Goal: Task Accomplishment & Management: Use online tool/utility

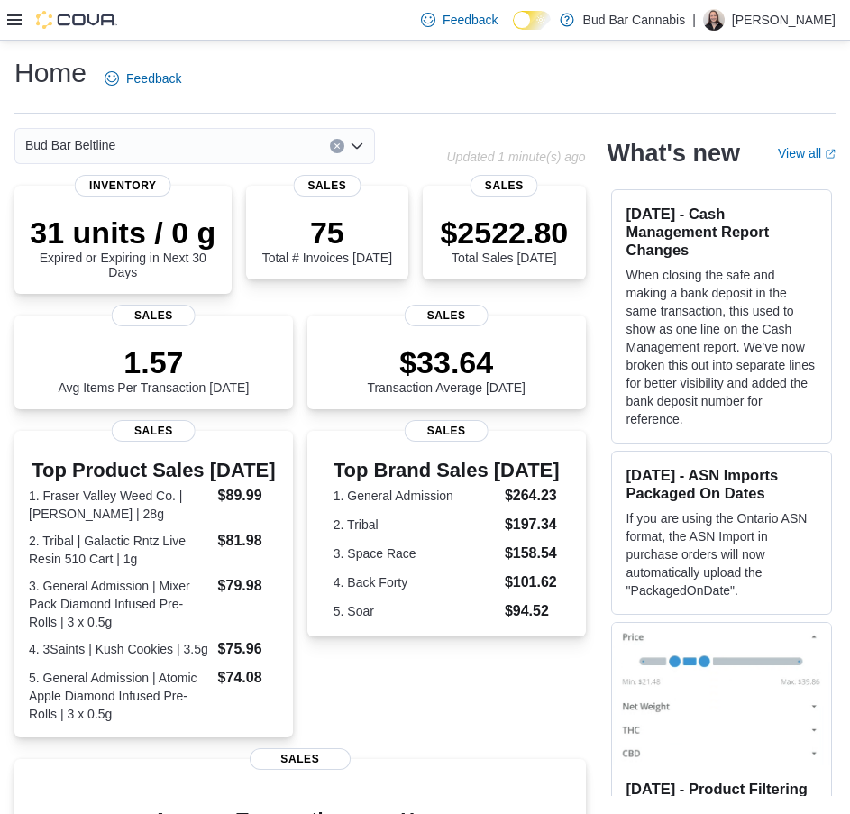
click at [14, 18] on icon at bounding box center [14, 20] width 14 height 14
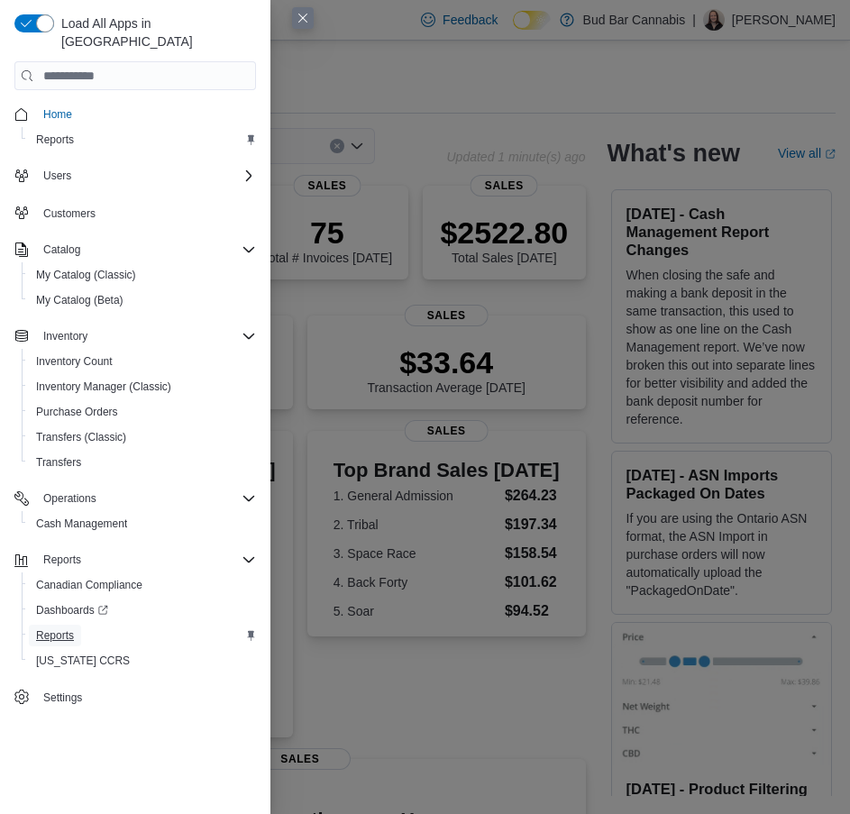
click at [65, 625] on span "Reports" at bounding box center [55, 636] width 38 height 22
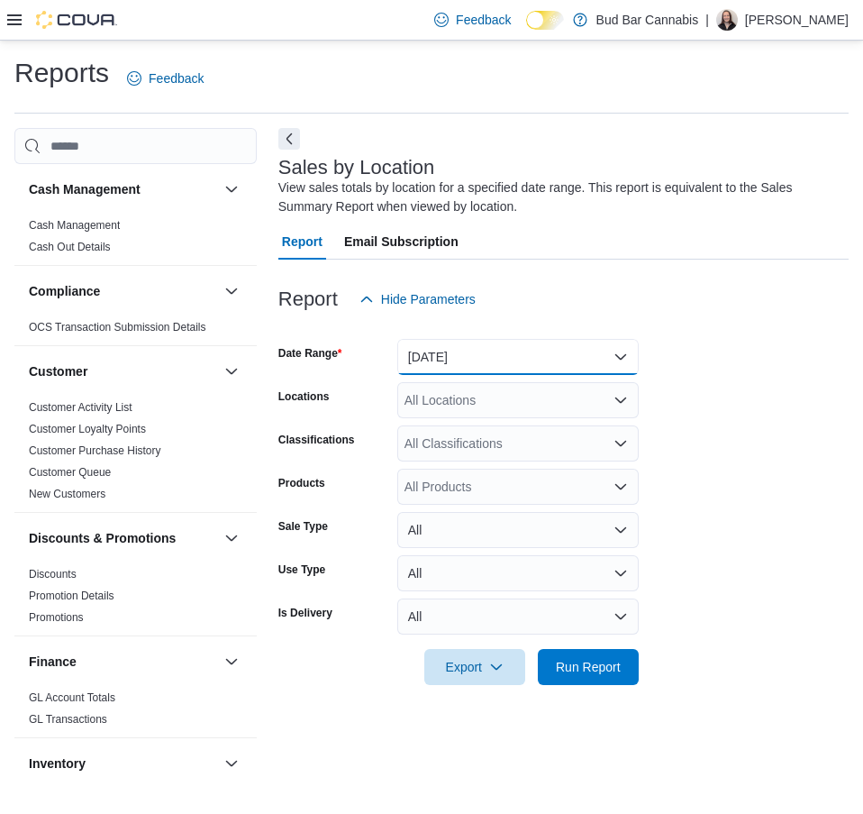
click at [528, 349] on button "[DATE]" at bounding box center [518, 357] width 242 height 36
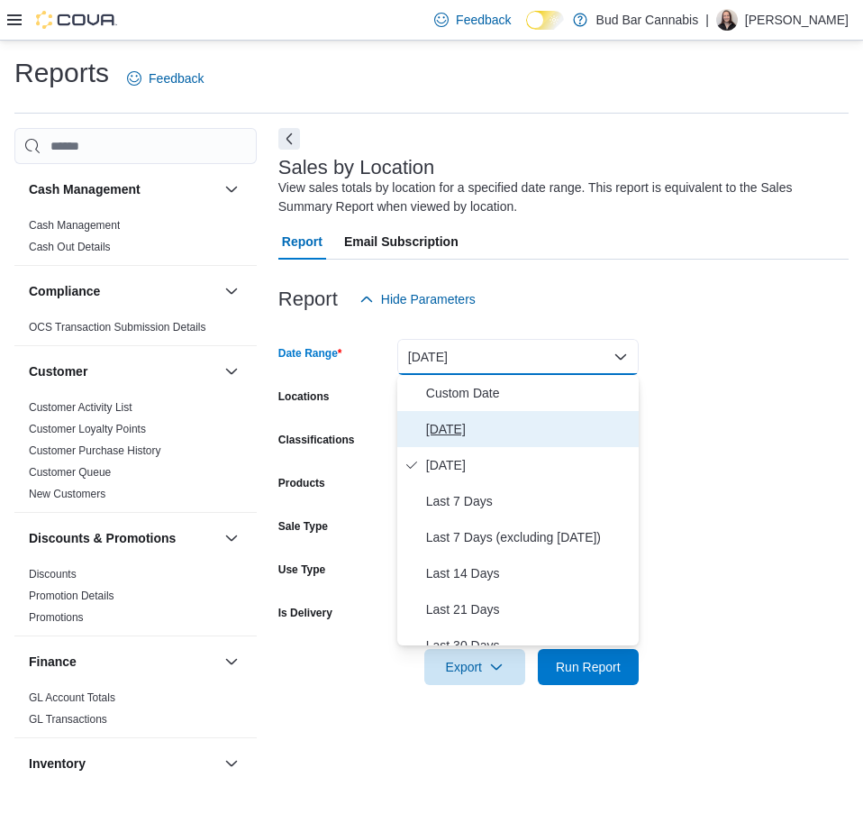
click at [523, 422] on span "[DATE]" at bounding box center [529, 429] width 206 height 22
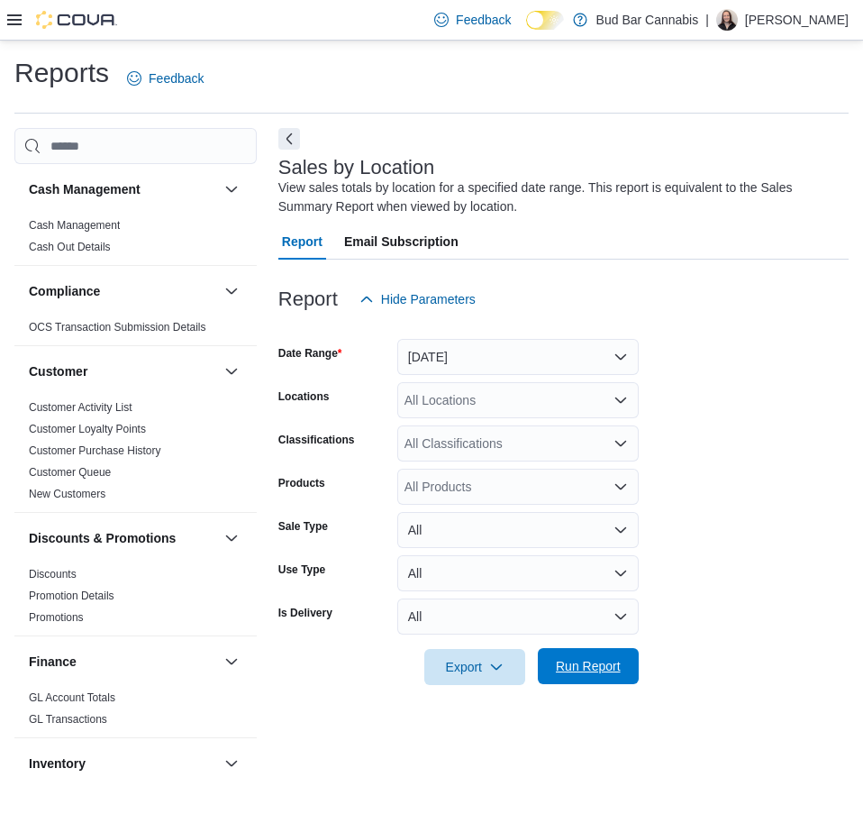
click at [593, 659] on span "Run Report" at bounding box center [588, 666] width 65 height 18
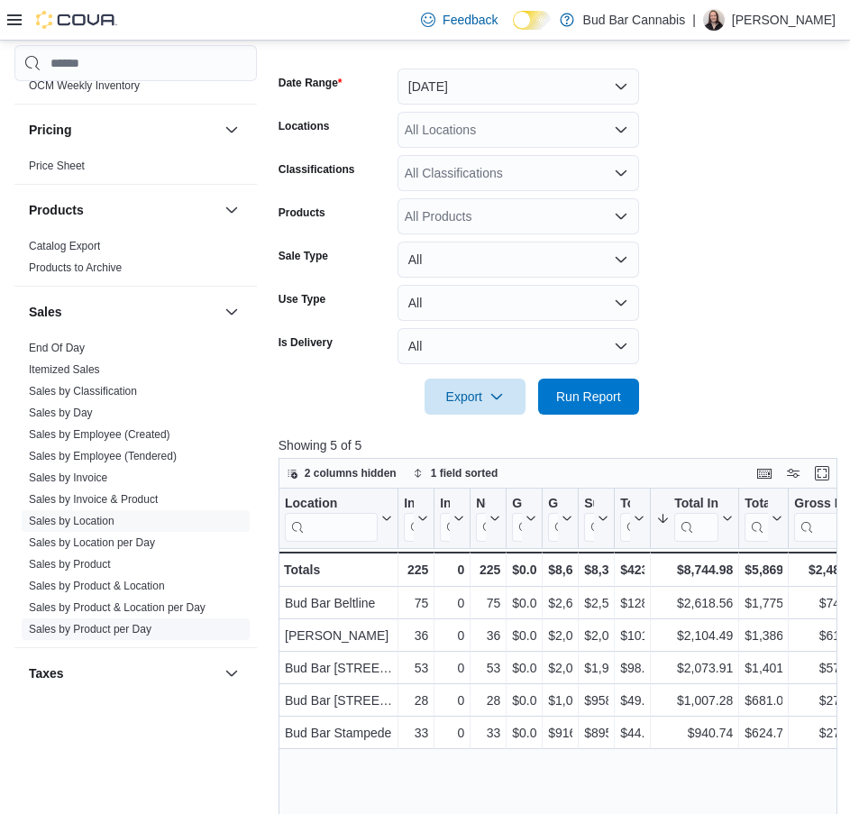
scroll to position [1082, 0]
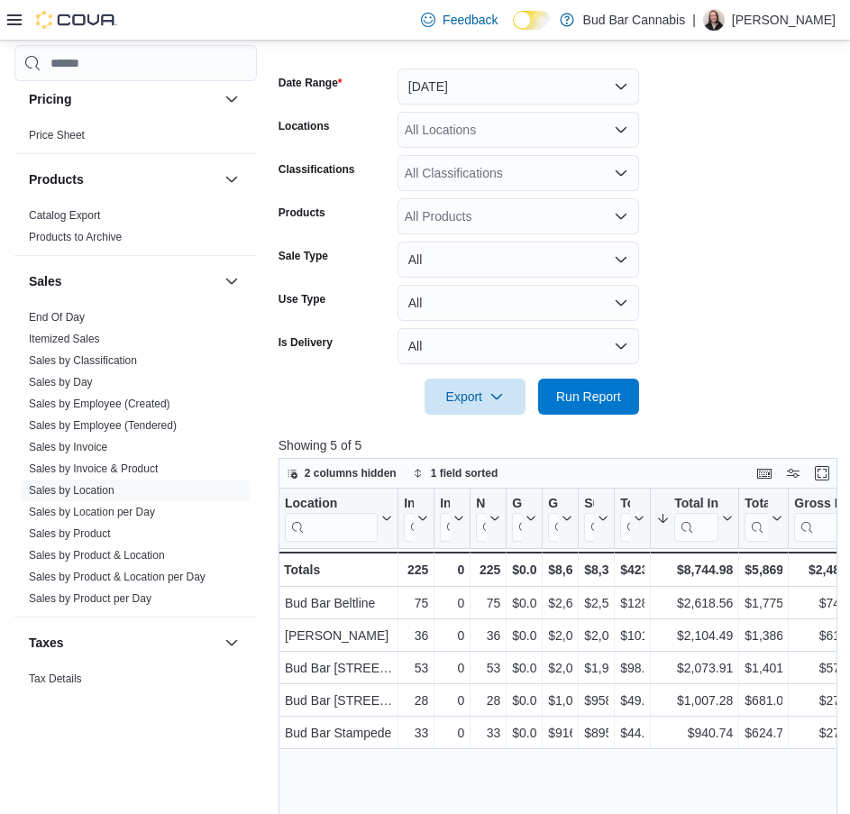
drag, startPoint x: 106, startPoint y: 425, endPoint x: 204, endPoint y: 372, distance: 110.9
click at [106, 425] on link "Sales by Employee (Tendered)" at bounding box center [103, 425] width 148 height 13
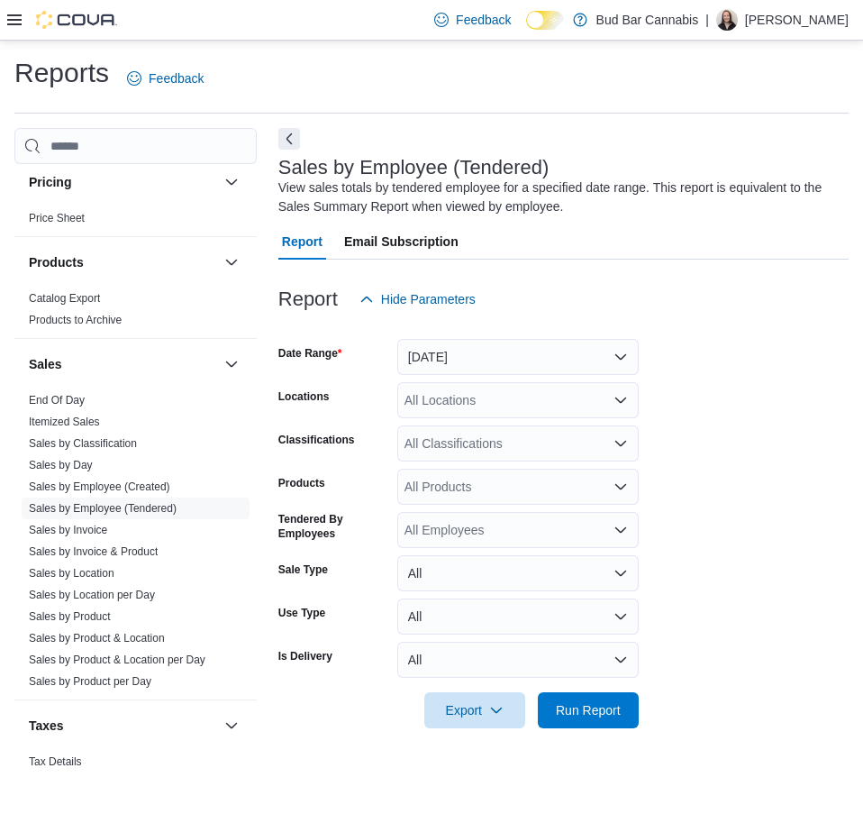
click at [475, 335] on div at bounding box center [564, 328] width 571 height 22
click at [474, 351] on button "[DATE]" at bounding box center [518, 357] width 242 height 36
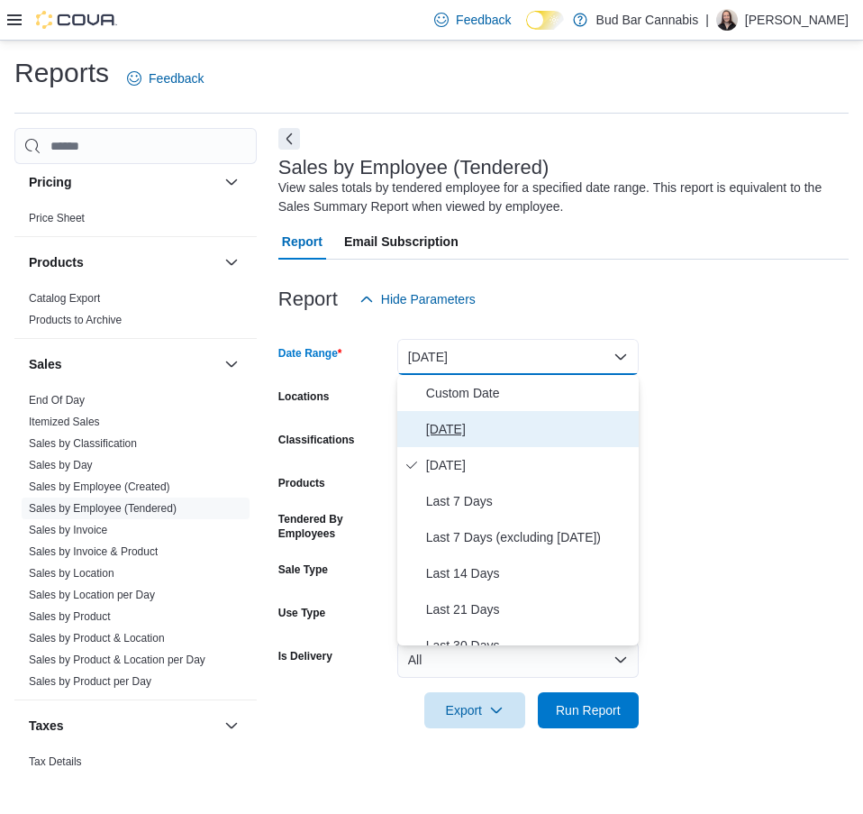
click at [461, 432] on span "[DATE]" at bounding box center [529, 429] width 206 height 22
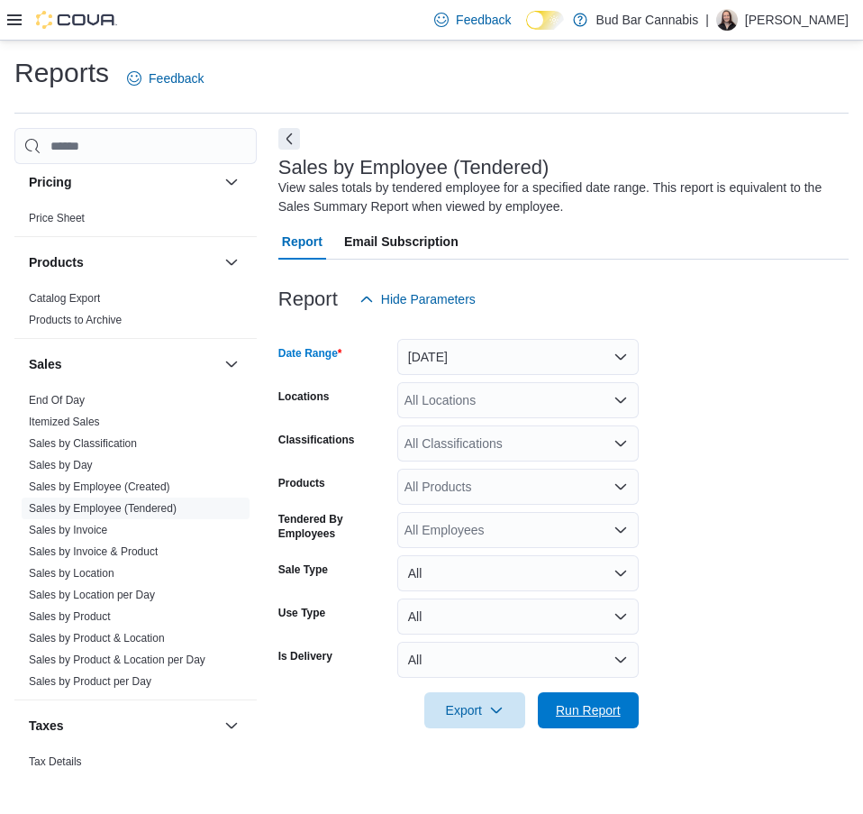
click at [578, 707] on span "Run Report" at bounding box center [588, 710] width 65 height 18
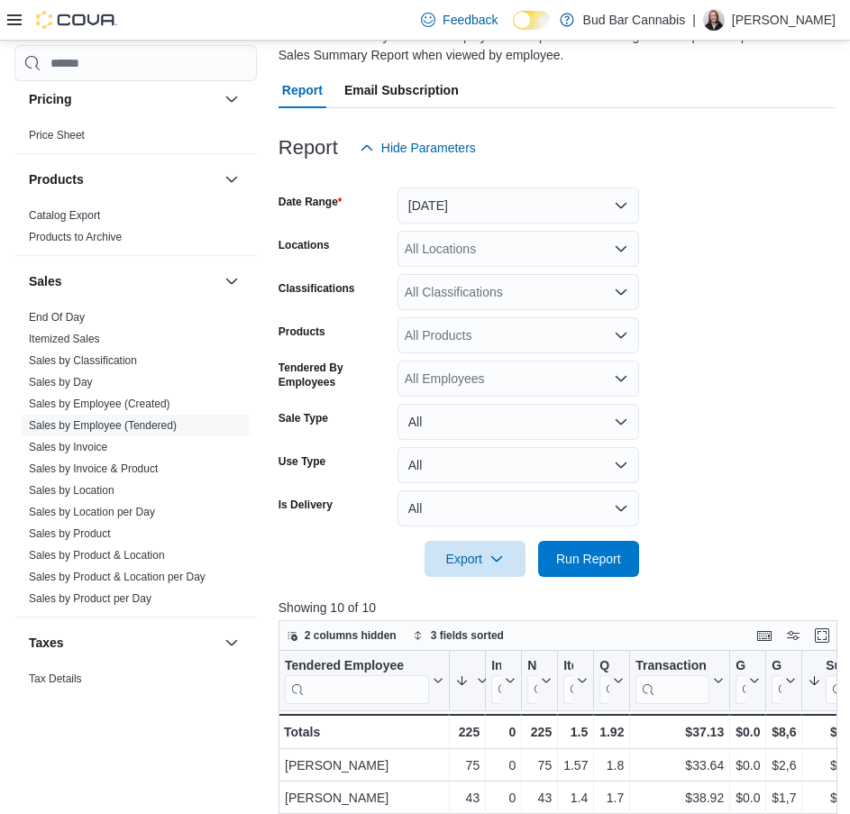
scroll to position [624, 0]
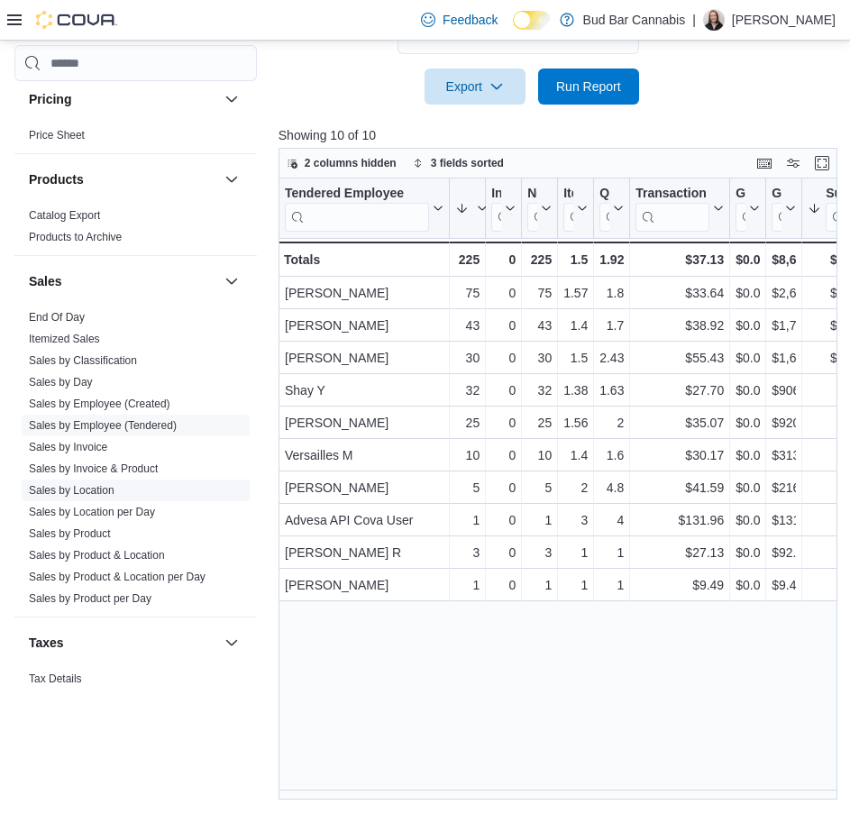
click at [105, 492] on link "Sales by Location" at bounding box center [72, 490] width 86 height 13
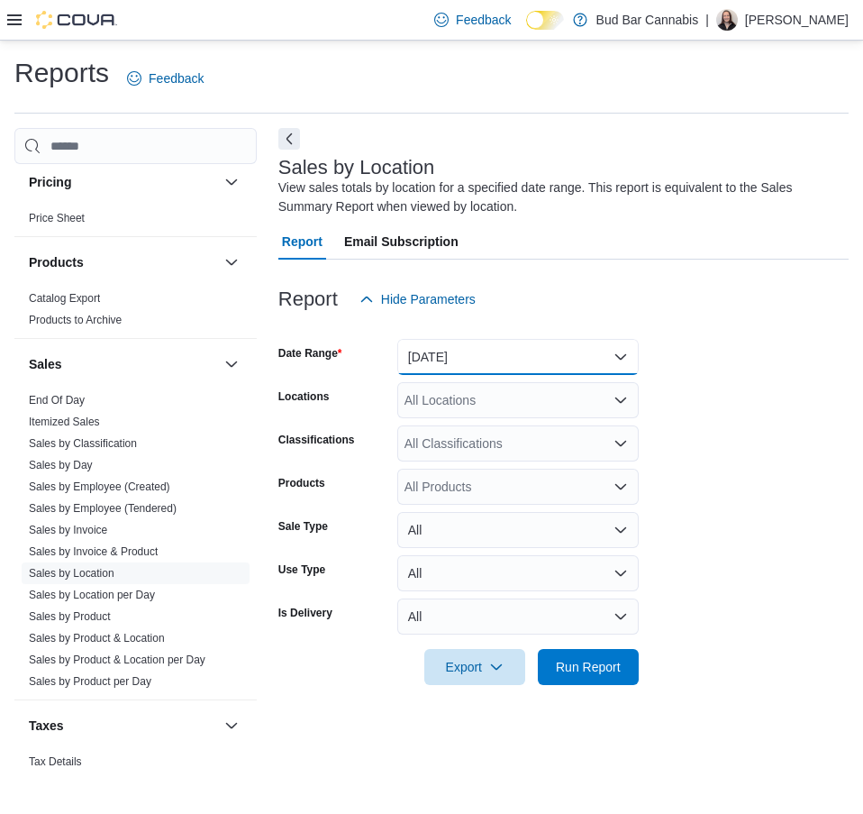
click at [513, 347] on button "[DATE]" at bounding box center [518, 357] width 242 height 36
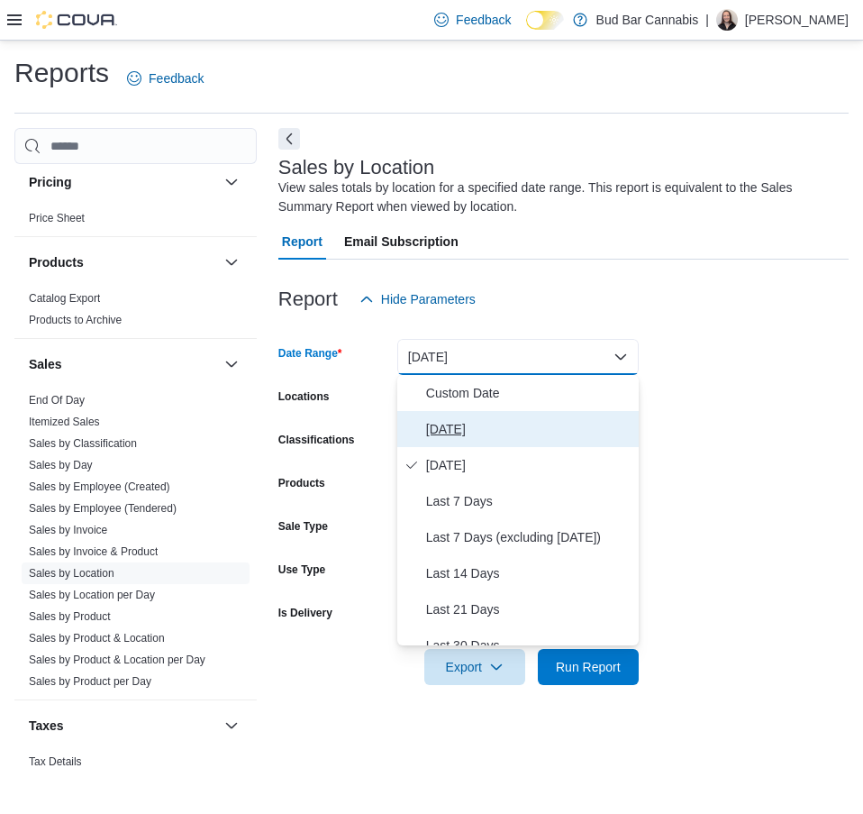
click at [493, 439] on span "[DATE]" at bounding box center [529, 429] width 206 height 22
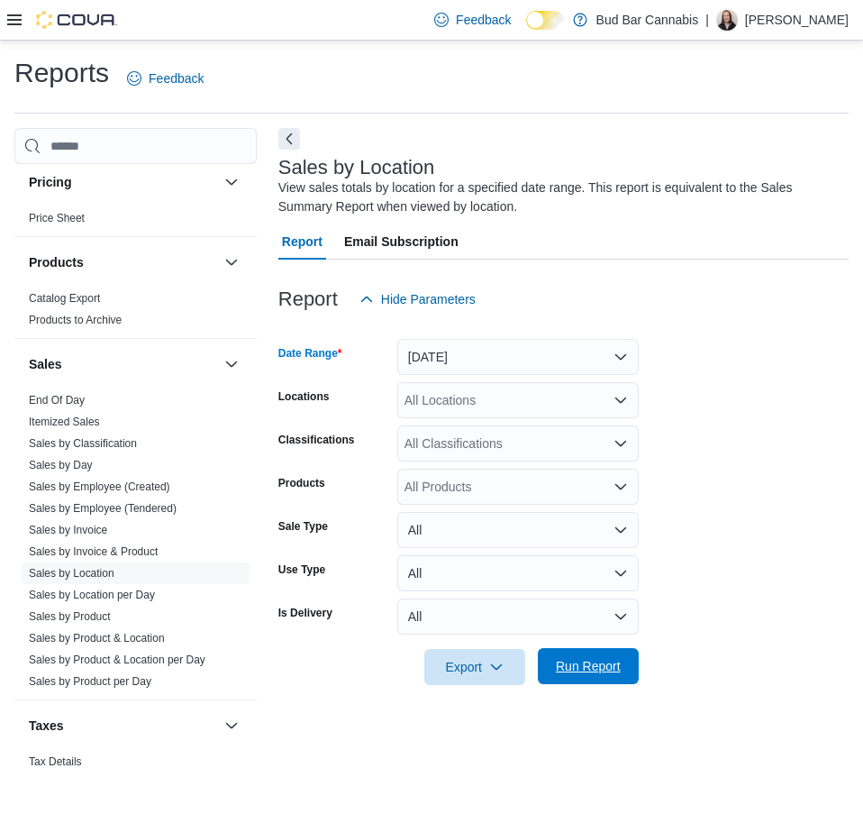
click at [584, 651] on span "Run Report" at bounding box center [588, 666] width 79 height 36
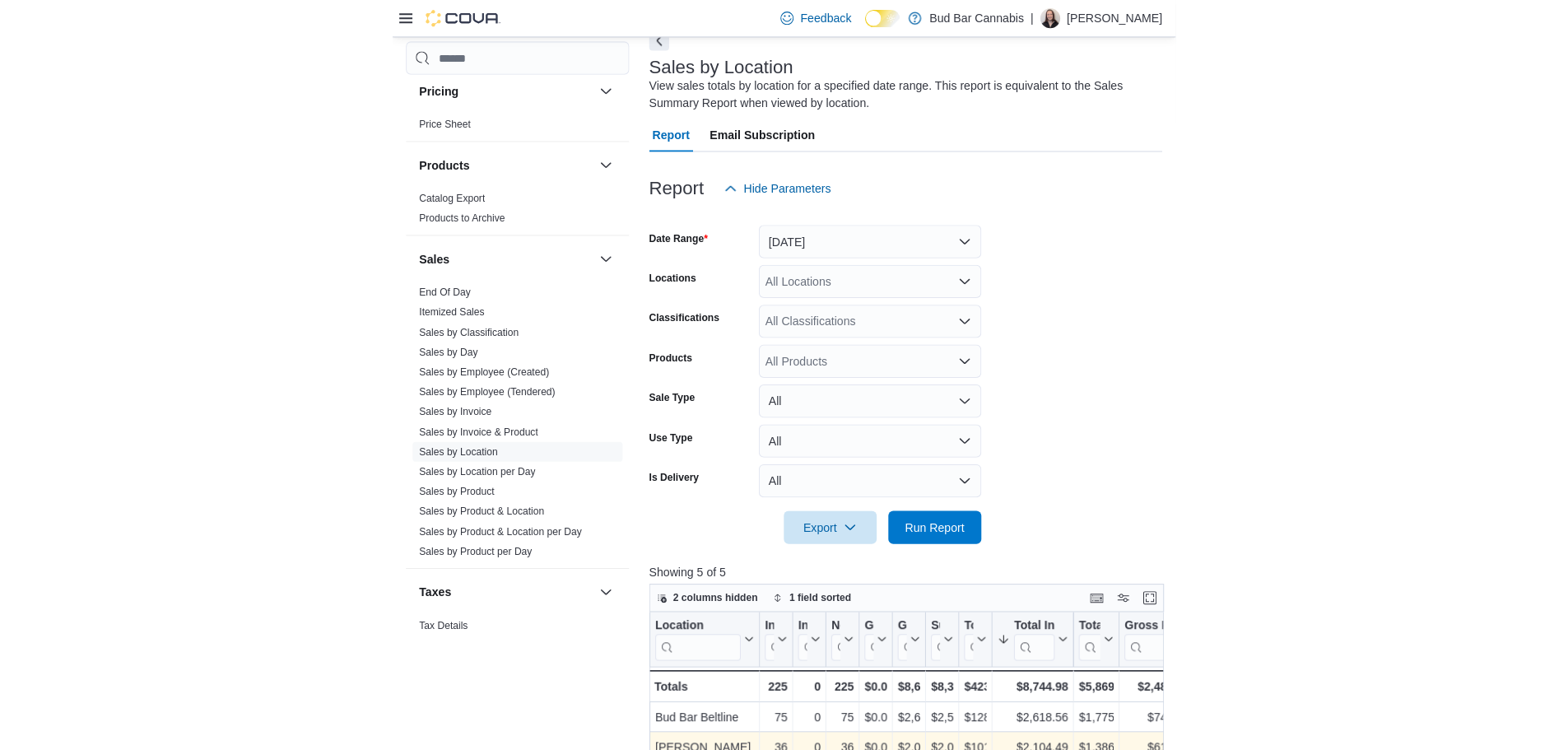
scroll to position [247, 0]
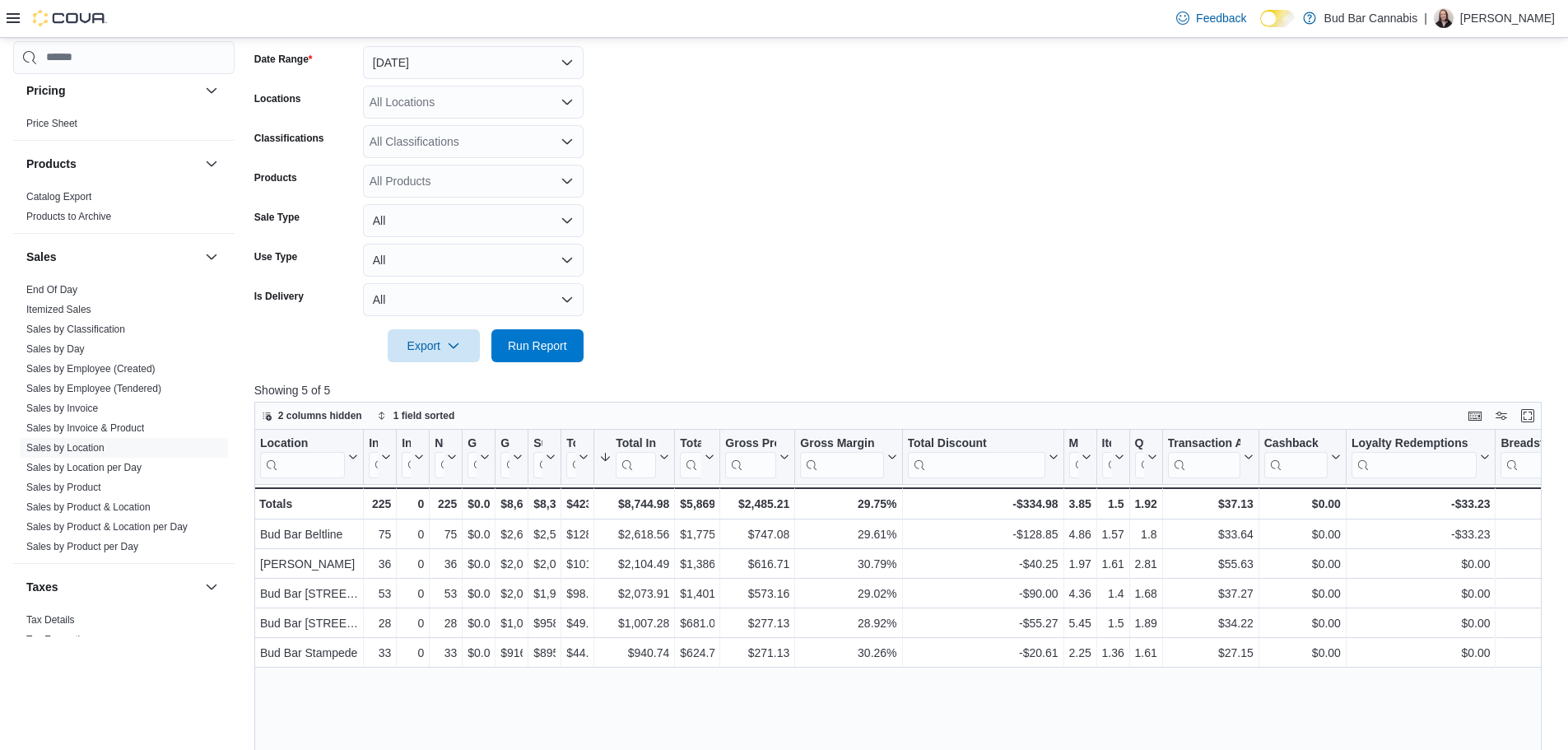
click at [559, 374] on div at bounding box center [905, 373] width 1300 height 20
click at [559, 354] on span "Run Report" at bounding box center [537, 345] width 59 height 16
